Goal: Information Seeking & Learning: Learn about a topic

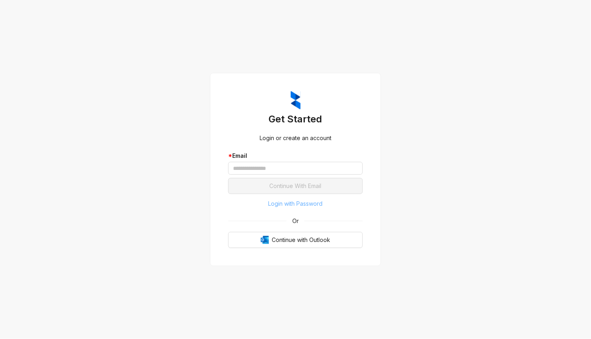
click at [303, 205] on span "Login with Password" at bounding box center [295, 203] width 54 height 9
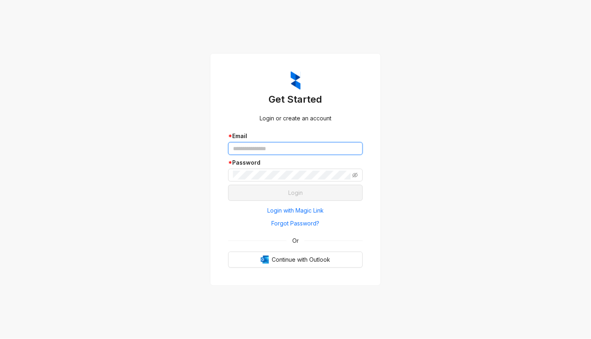
click at [264, 152] on input "text" at bounding box center [295, 148] width 135 height 13
type input "**********"
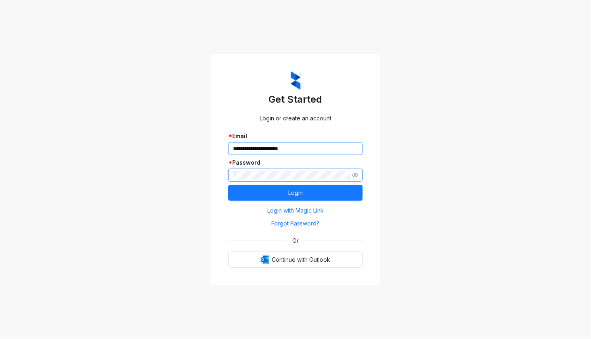
click at [228, 185] on button "Login" at bounding box center [295, 193] width 135 height 16
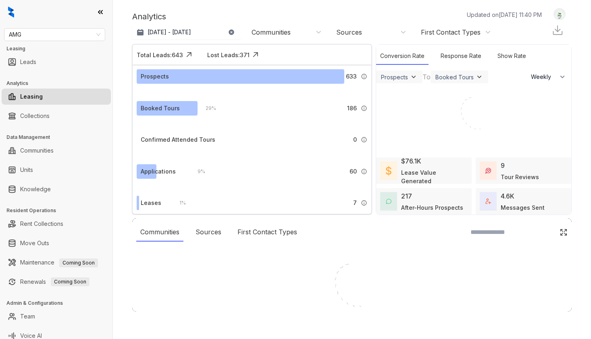
select select "******"
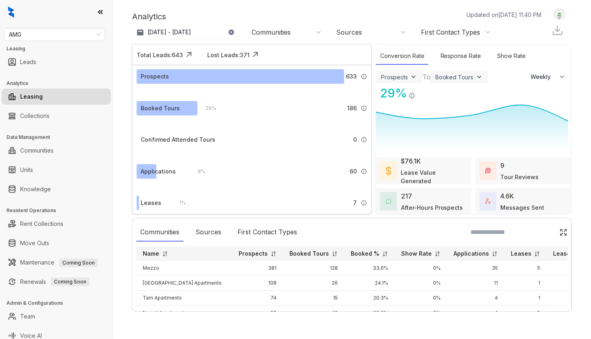
click at [116, 311] on div "Analytics Updated on [DATE] 11:40 PM Aug 10, 2025 - [DATE] [DATE] Last 7 days L…" at bounding box center [352, 169] width 478 height 339
click at [48, 189] on link "Knowledge" at bounding box center [35, 189] width 31 height 16
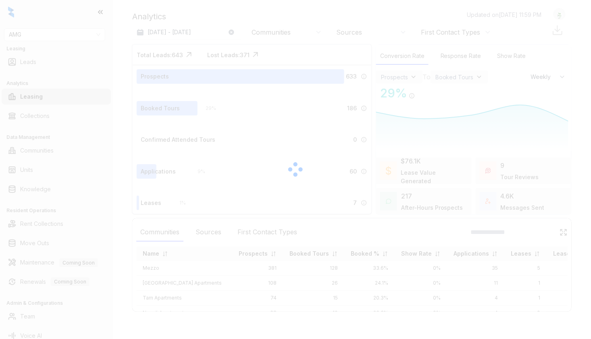
drag, startPoint x: 520, startPoint y: 304, endPoint x: 543, endPoint y: 230, distance: 77.1
click at [520, 304] on div at bounding box center [295, 169] width 591 height 339
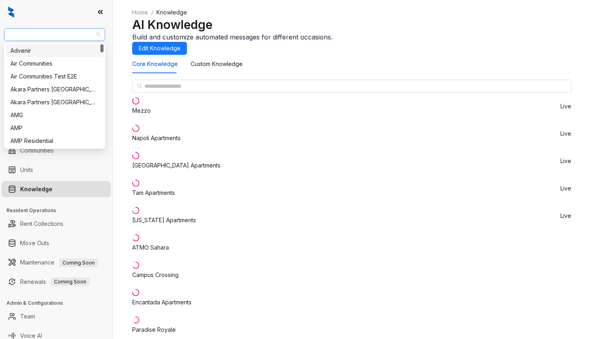
click at [49, 33] on span "AMG" at bounding box center [54, 35] width 91 height 12
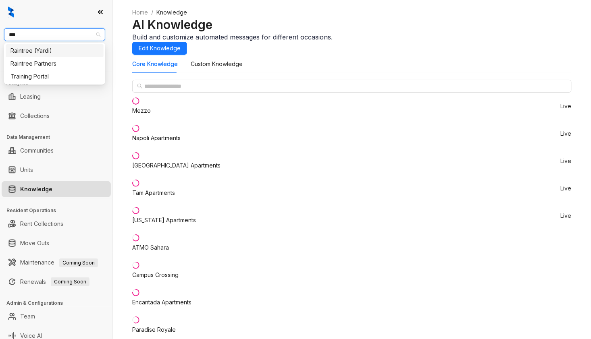
type input "****"
click at [58, 62] on div "Raintree Partners" at bounding box center [54, 63] width 88 height 9
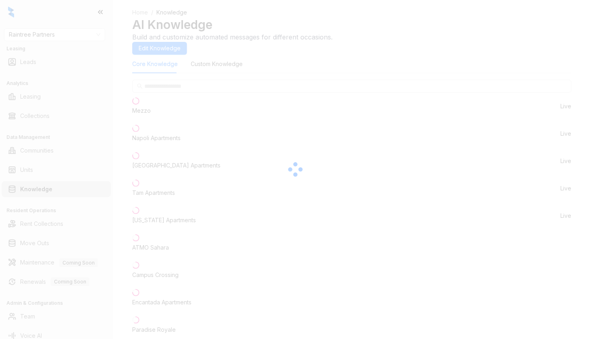
drag, startPoint x: 573, startPoint y: 26, endPoint x: 567, endPoint y: 26, distance: 6.0
click at [573, 26] on div at bounding box center [295, 169] width 591 height 339
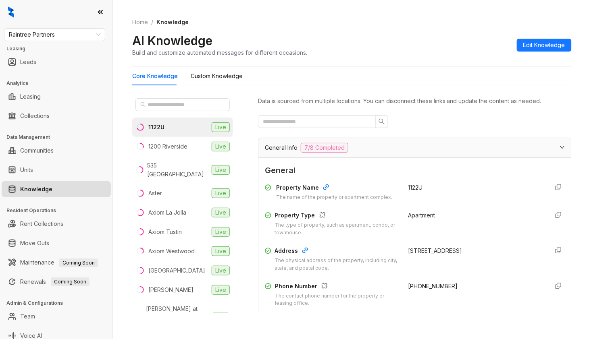
drag, startPoint x: 569, startPoint y: 89, endPoint x: 563, endPoint y: 87, distance: 6.5
click at [569, 89] on div "Home / Knowledge AI Knowledge Build and customize automated messages for differ…" at bounding box center [352, 169] width 478 height 339
click at [179, 106] on input "text" at bounding box center [182, 104] width 71 height 9
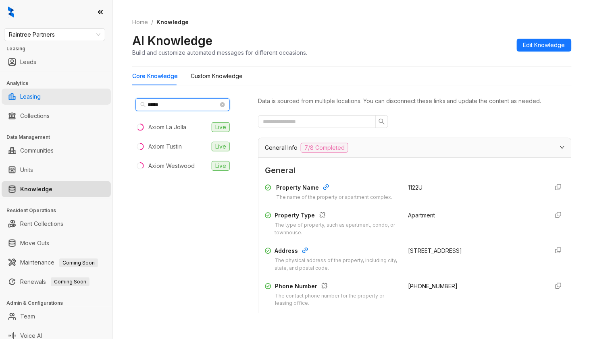
type input "*****"
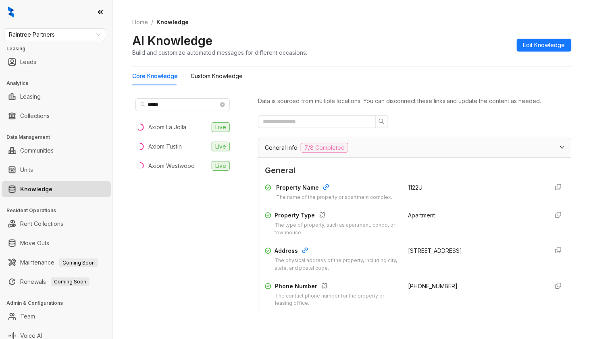
click at [571, 71] on div "Home / Knowledge AI Knowledge Build and customize automated messages for differ…" at bounding box center [352, 169] width 478 height 339
click at [168, 164] on div "Axiom Westwood" at bounding box center [171, 166] width 46 height 9
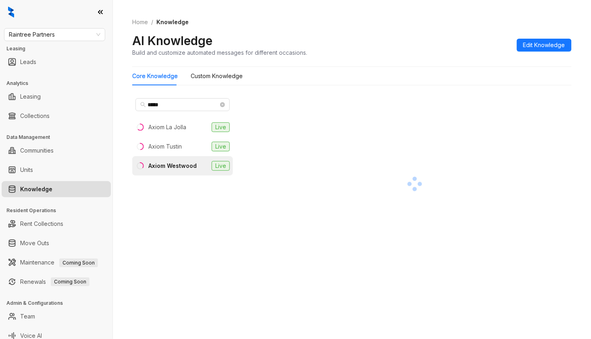
click at [566, 129] on div "Home / Knowledge AI Knowledge Build and customize automated messages for differ…" at bounding box center [352, 169] width 478 height 339
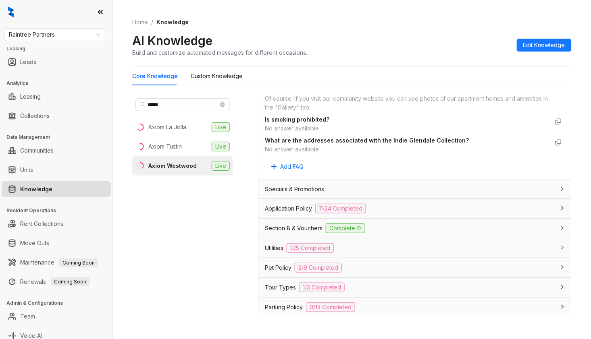
scroll to position [492, 0]
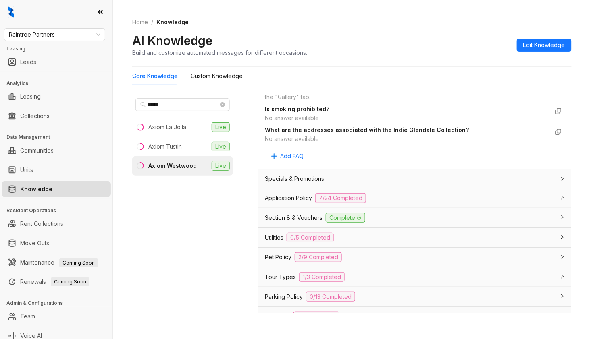
click at [270, 236] on span "Utilities" at bounding box center [274, 237] width 19 height 9
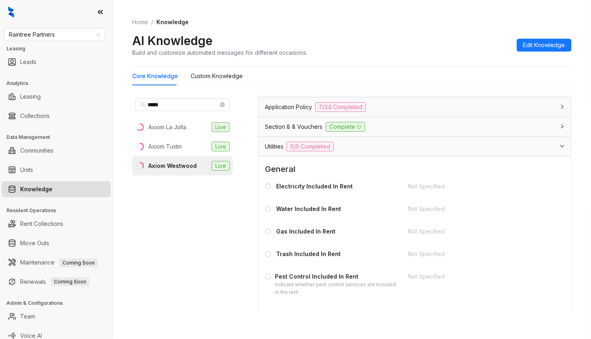
scroll to position [761, 0]
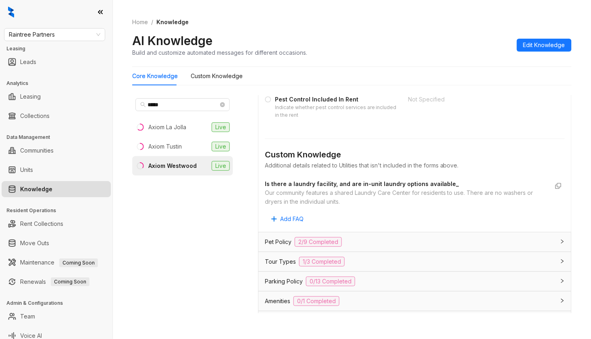
click at [565, 263] on div "Home / Knowledge AI Knowledge Build and customize automated messages for differ…" at bounding box center [352, 169] width 478 height 339
